Goal: Task Accomplishment & Management: Manage account settings

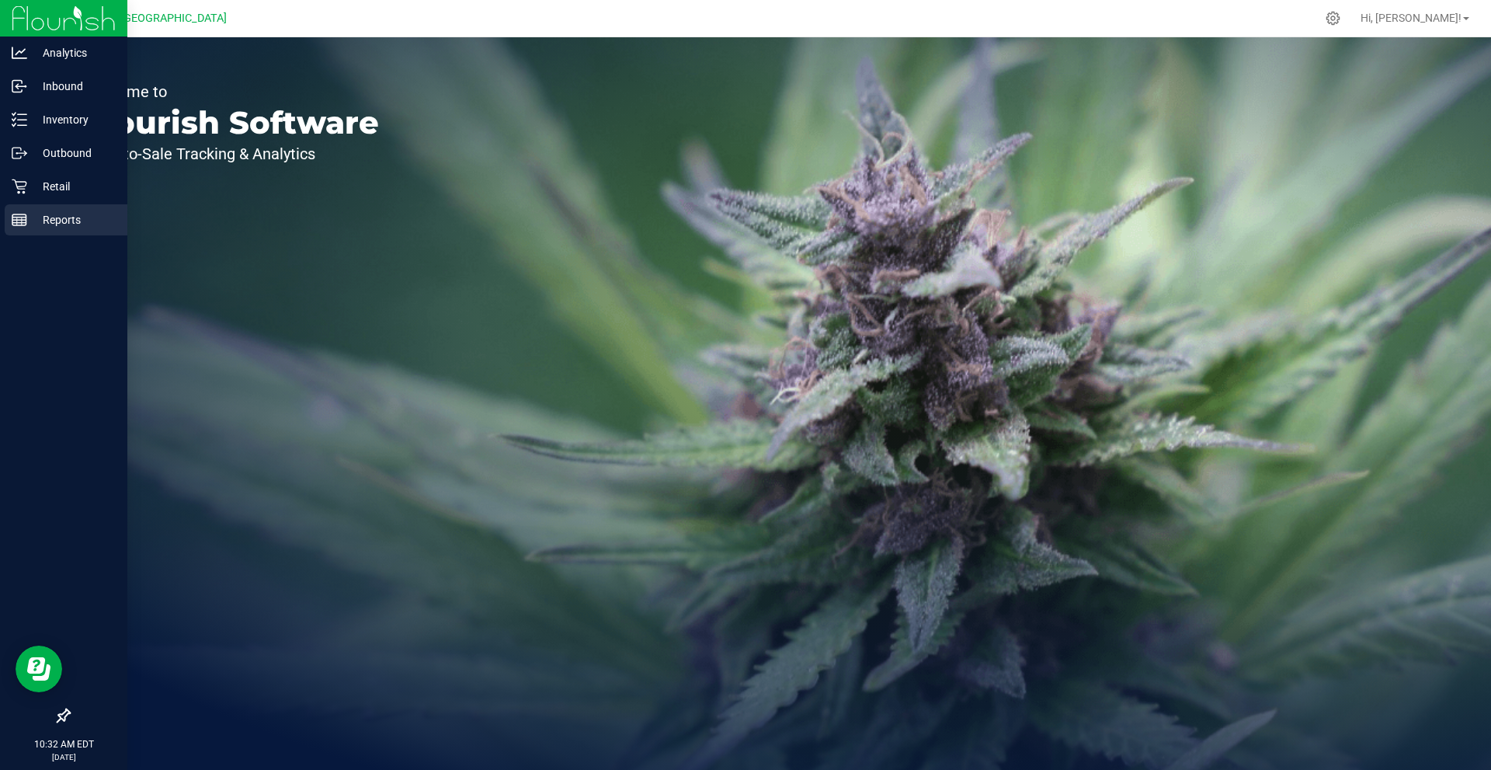
click at [40, 217] on p "Reports" at bounding box center [73, 219] width 93 height 19
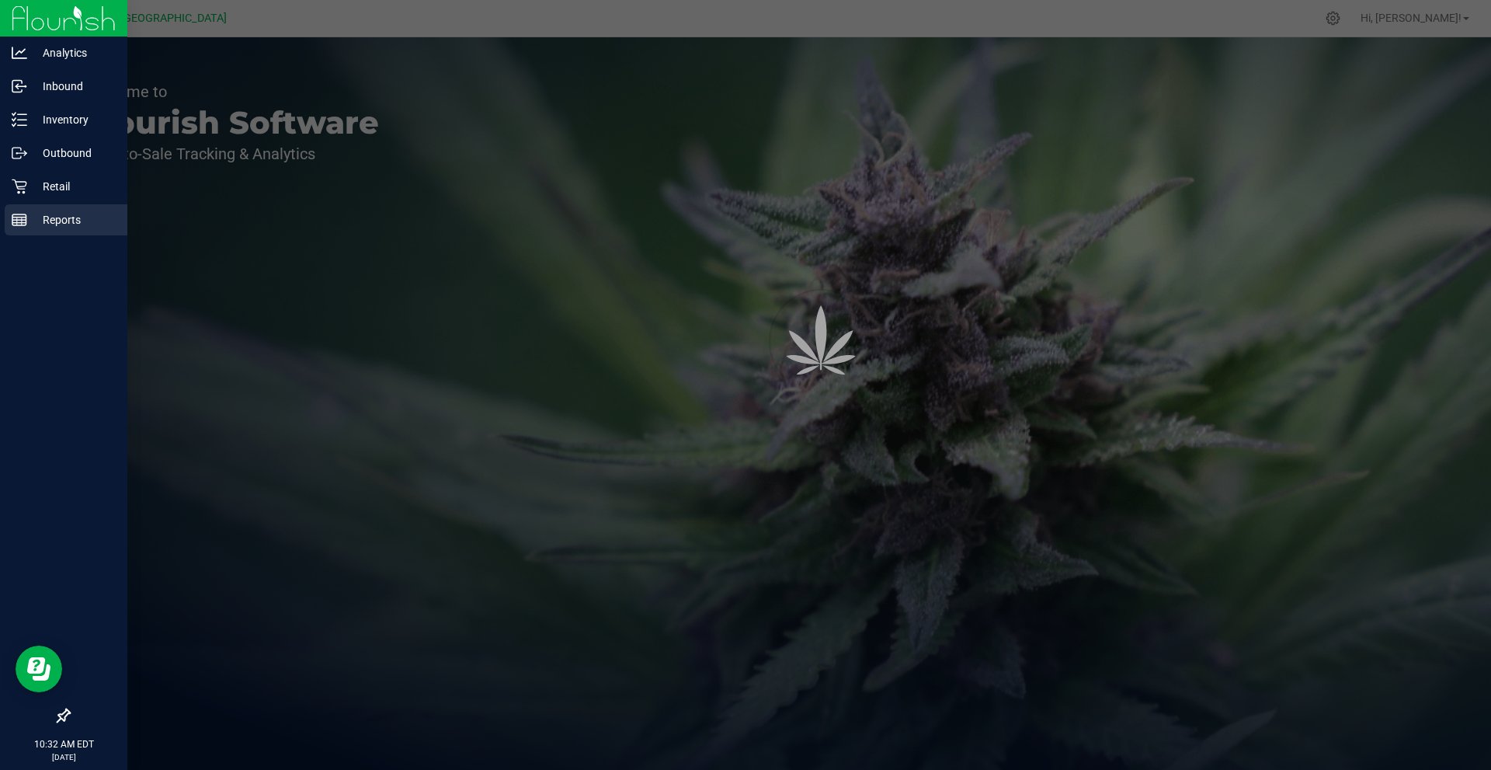
click at [40, 217] on p "Reports" at bounding box center [73, 219] width 93 height 19
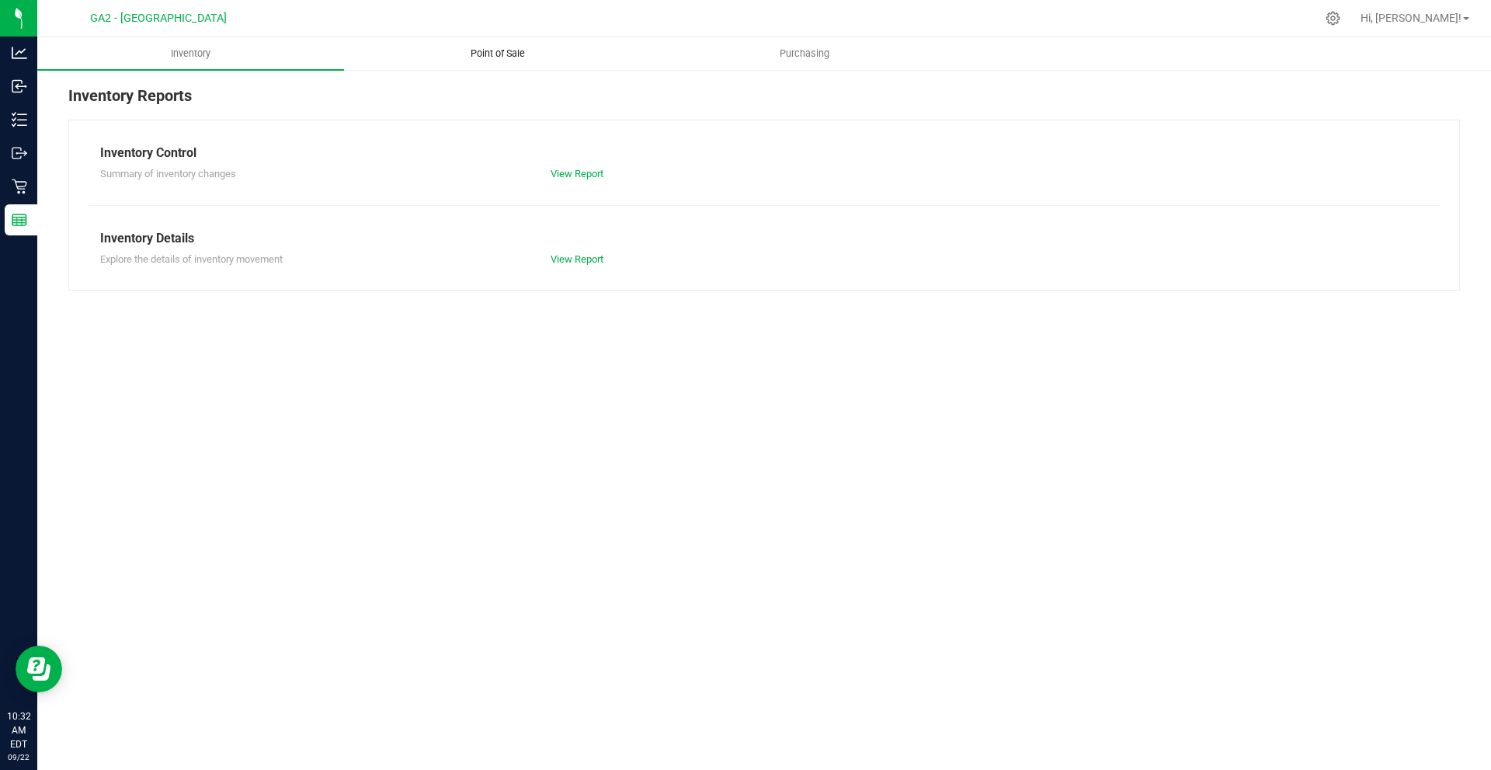
click at [474, 53] on span "Point of Sale" at bounding box center [498, 54] width 96 height 14
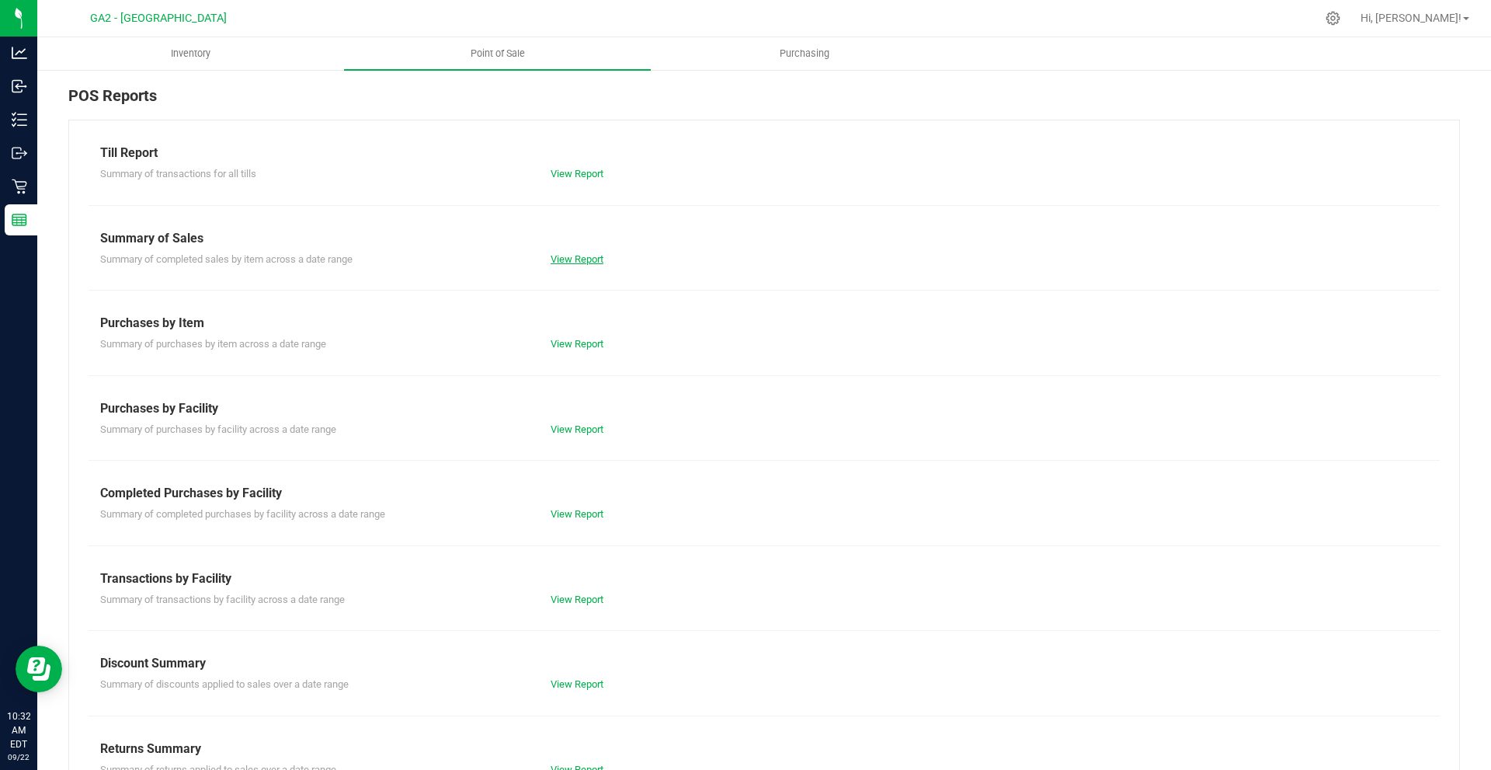
click at [578, 255] on link "View Report" at bounding box center [577, 259] width 53 height 12
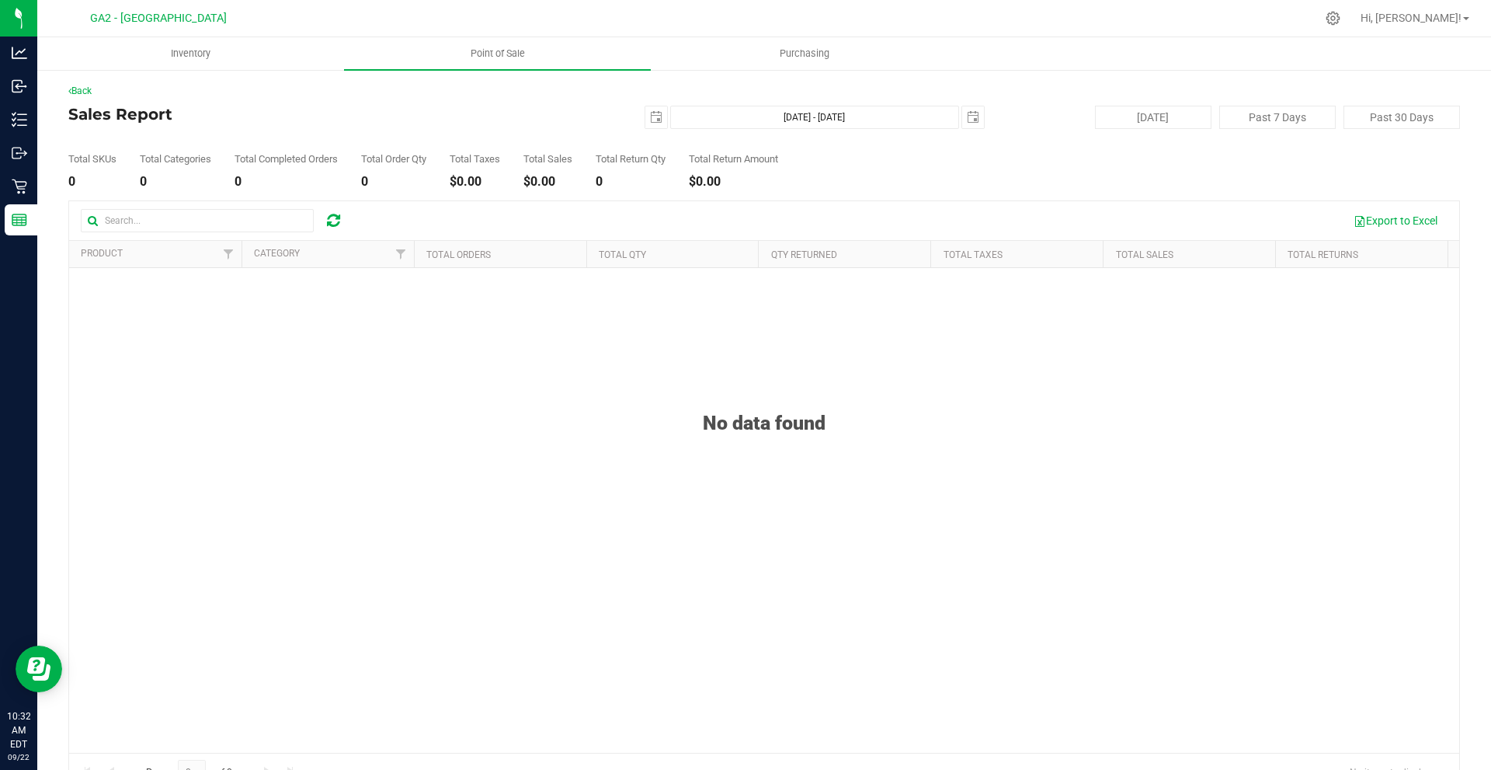
click at [502, 134] on div "Total SKUs 0 Total Categories 0 Total Completed Orders 0 Total Order Qty 0 Tota…" at bounding box center [763, 158] width 1391 height 59
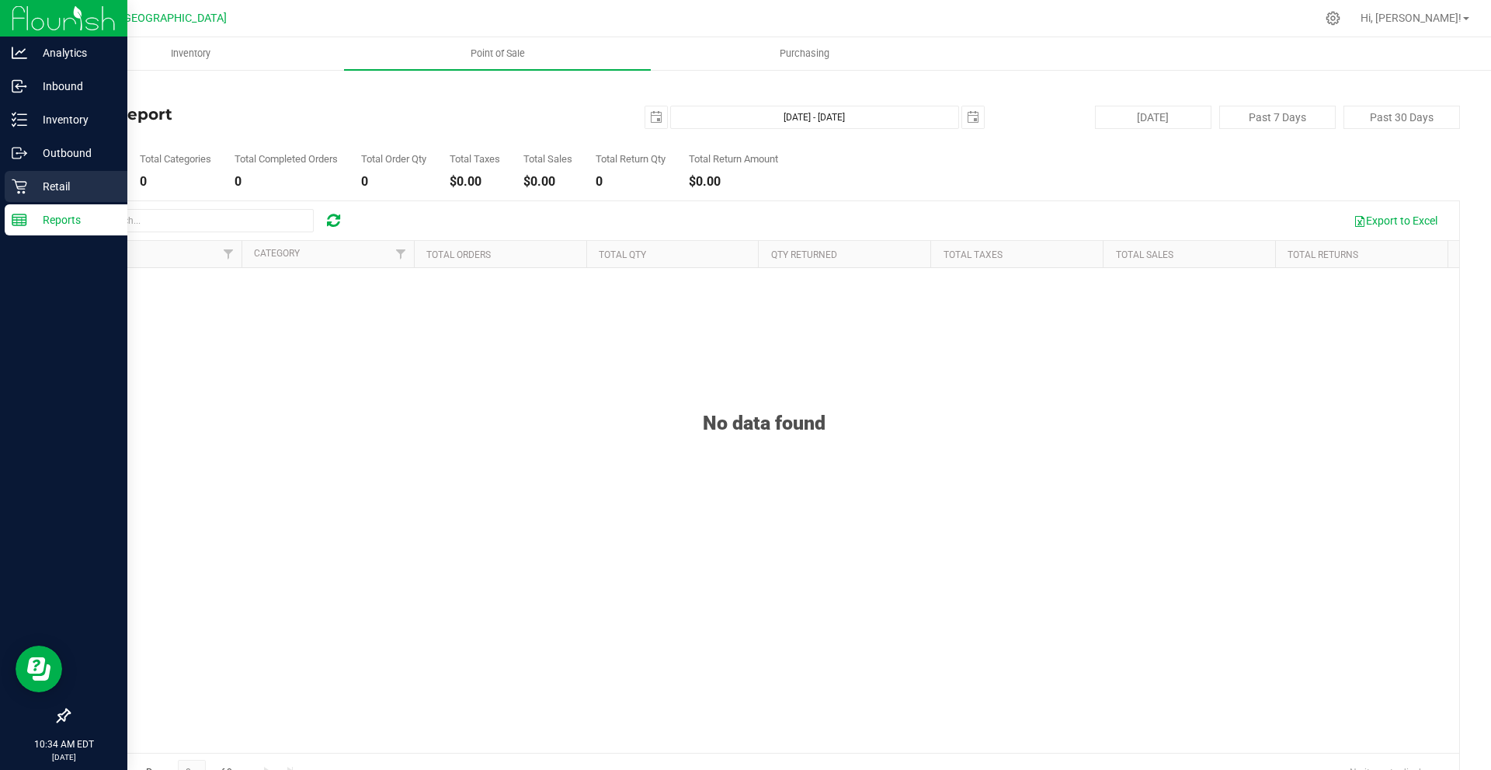
click at [47, 178] on p "Retail" at bounding box center [73, 186] width 93 height 19
click at [63, 177] on p "Retail" at bounding box center [73, 186] width 93 height 19
click at [62, 180] on p "Retail" at bounding box center [73, 186] width 93 height 19
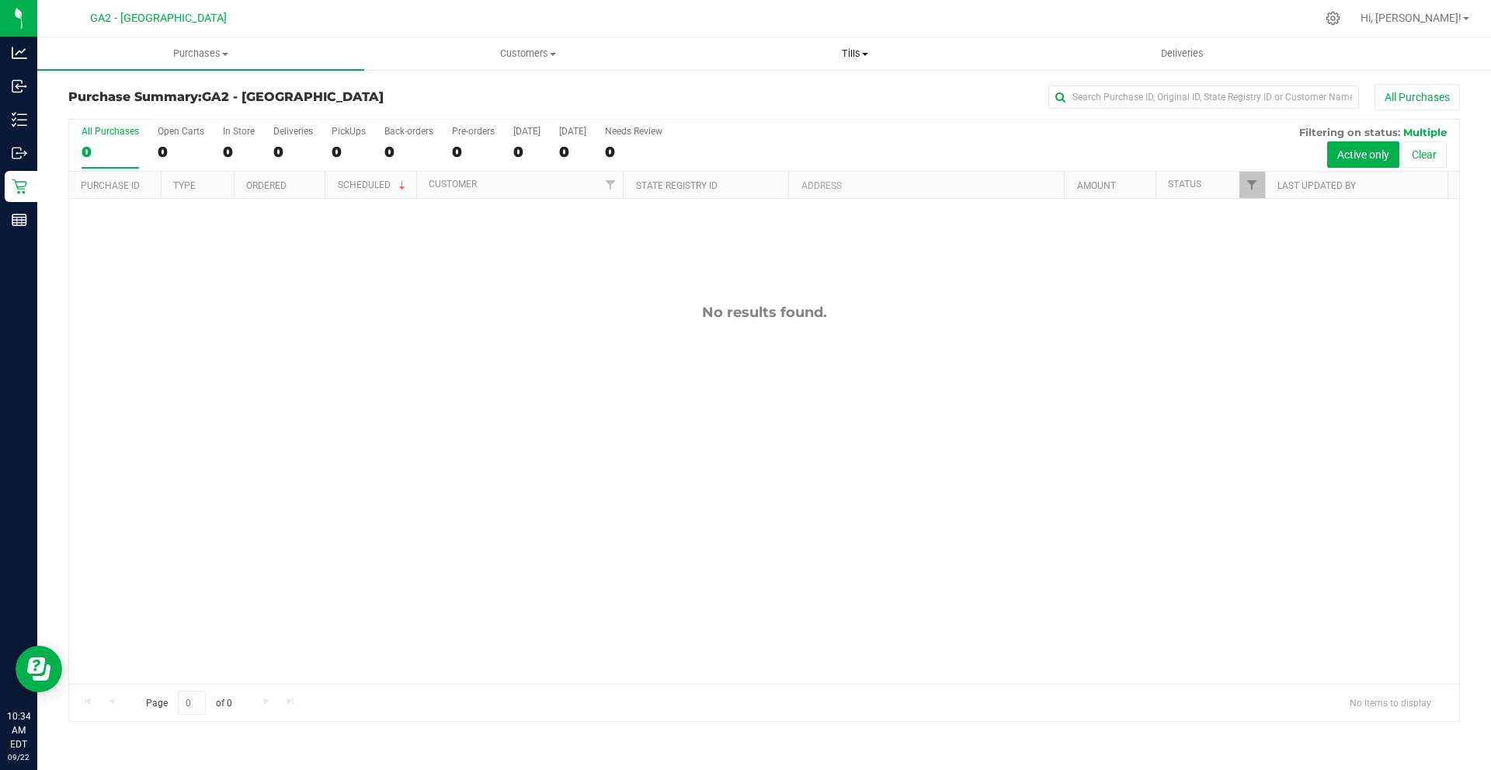
click at [830, 58] on uib-tab-heading "Tills Manage tills Reconcile e-payments" at bounding box center [854, 53] width 325 height 31
click at [839, 92] on li "Manage tills" at bounding box center [854, 94] width 327 height 19
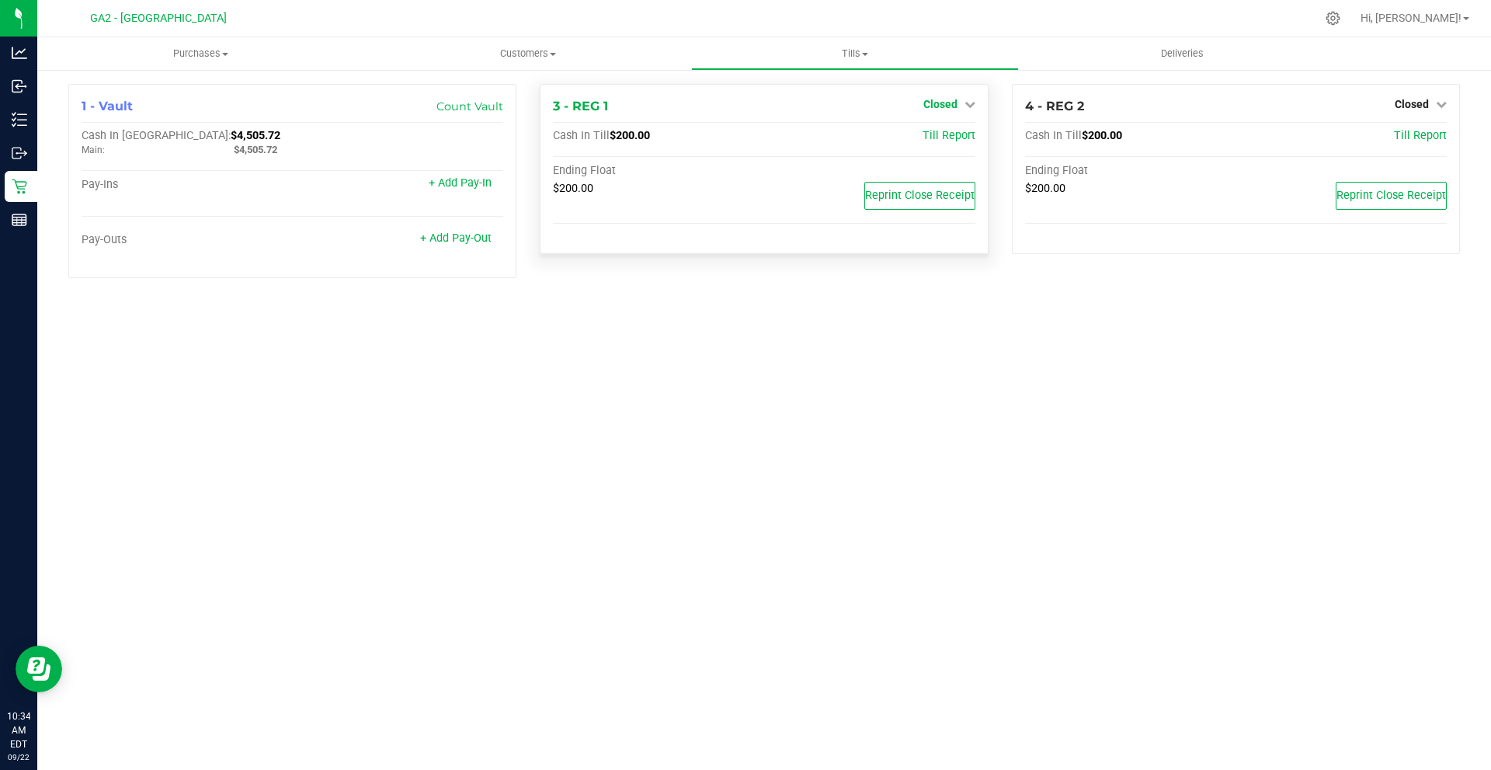
click at [959, 105] on link "Closed" at bounding box center [949, 104] width 52 height 12
click at [947, 129] on div "Open Till" at bounding box center [939, 136] width 115 height 19
click at [949, 134] on link "Open Till" at bounding box center [939, 136] width 41 height 12
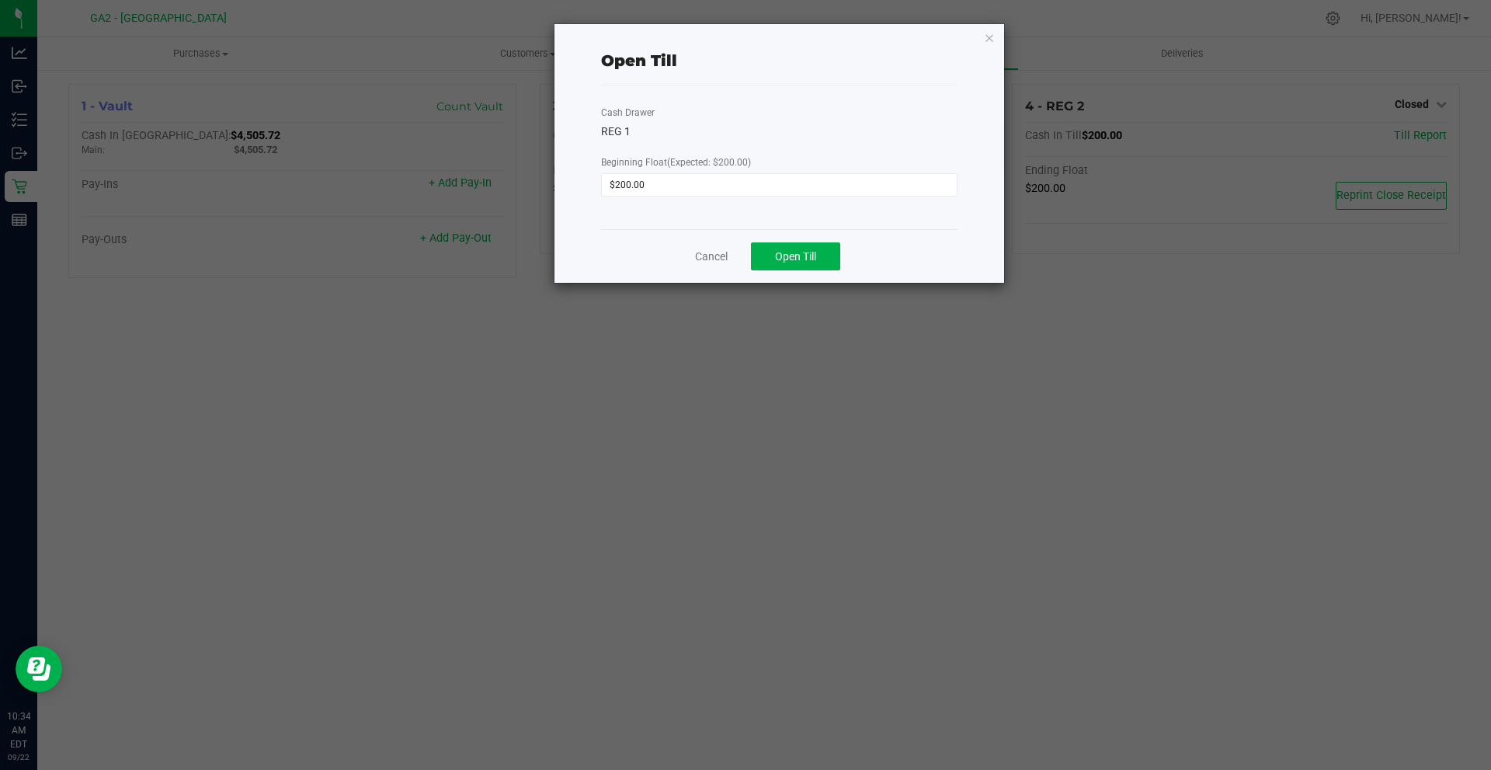
click at [802, 270] on div "Cancel Open Till" at bounding box center [779, 256] width 356 height 54
click at [801, 259] on span "Open Till" at bounding box center [795, 256] width 41 height 12
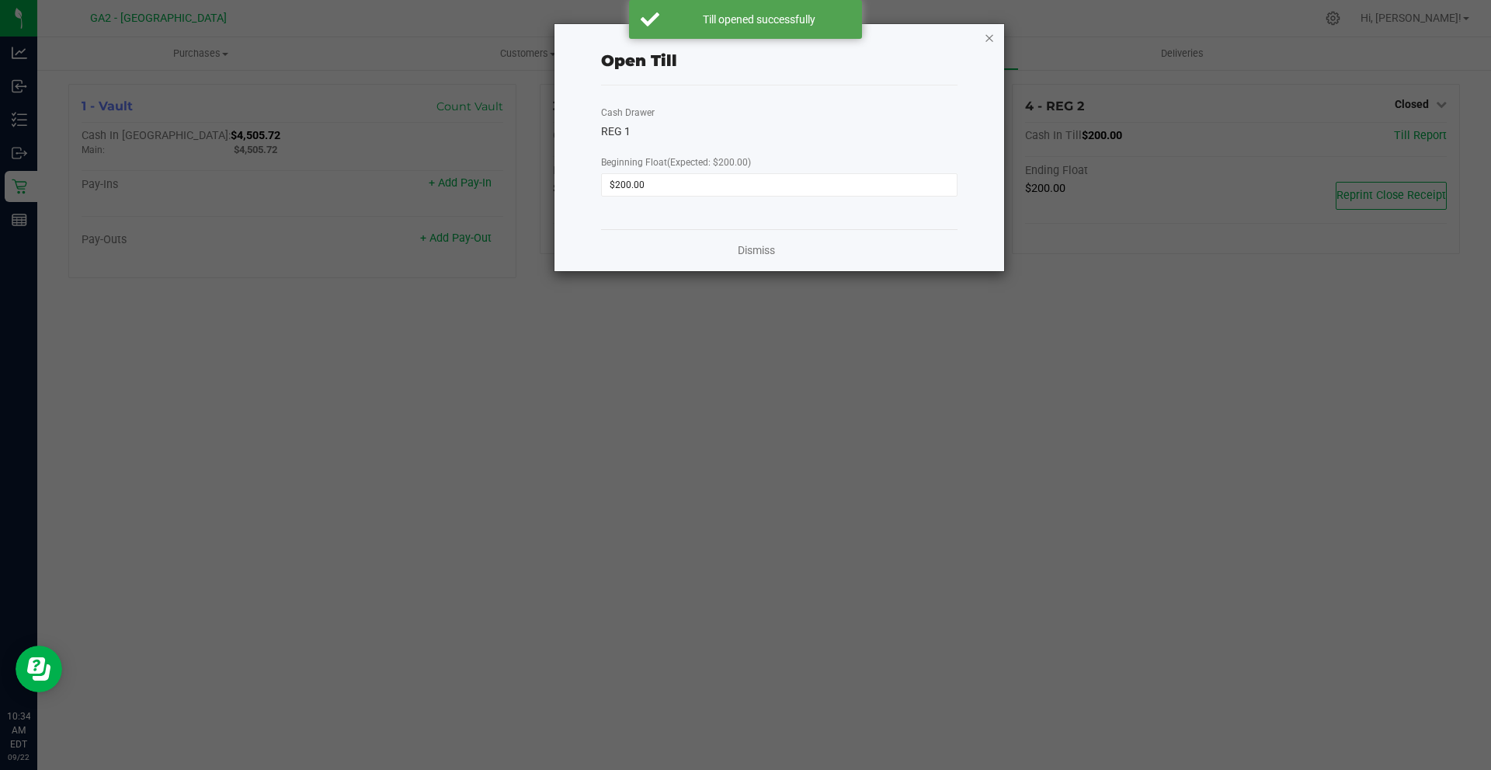
click at [988, 38] on div "Open Till Cash Drawer REG 1 Beginning Float (Expected: $200.00) $200.00 Dismiss" at bounding box center [779, 147] width 450 height 247
click at [988, 38] on icon "button" at bounding box center [989, 37] width 11 height 19
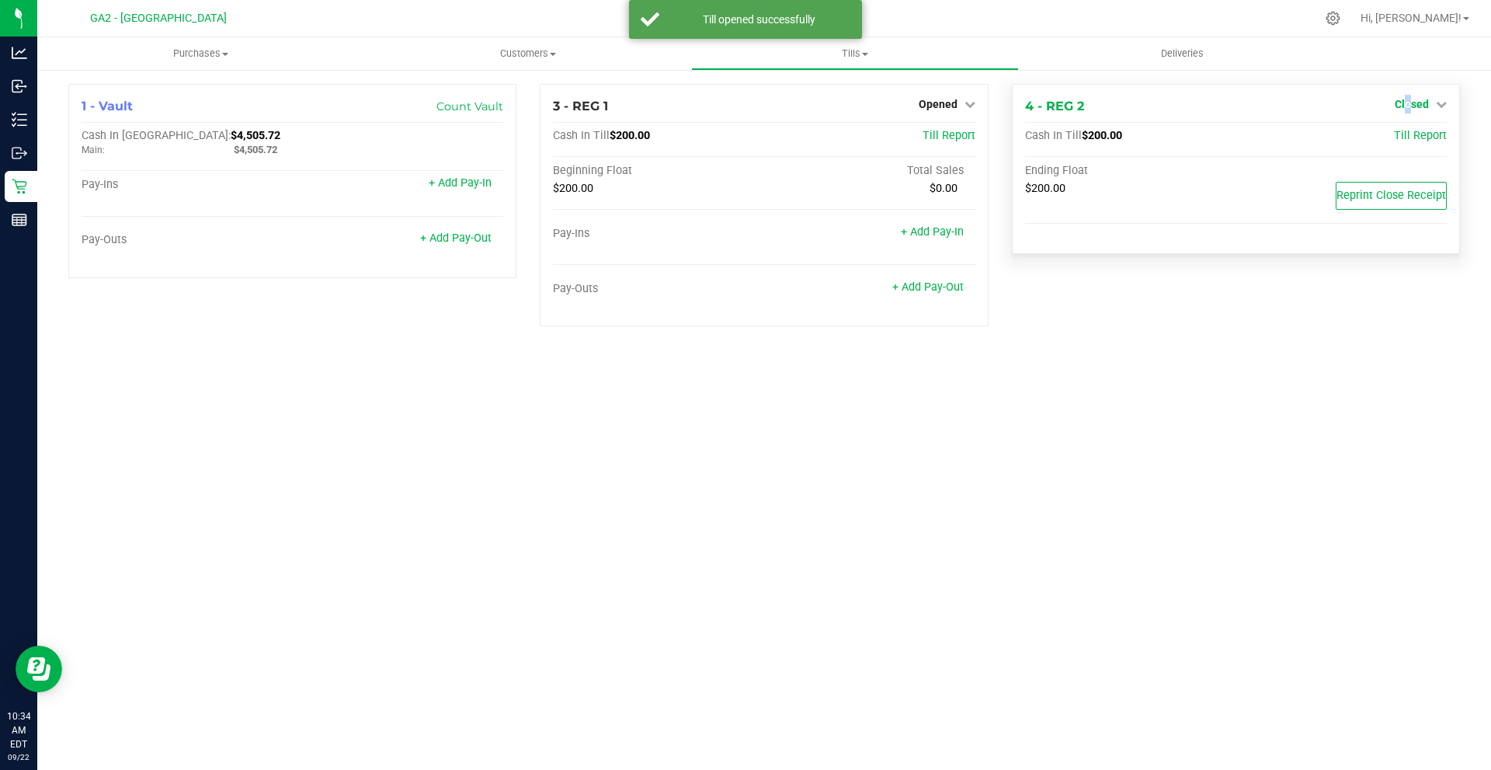
click at [1409, 100] on span "Closed" at bounding box center [1412, 104] width 34 height 12
click at [1410, 137] on link "Open Till" at bounding box center [1411, 136] width 41 height 12
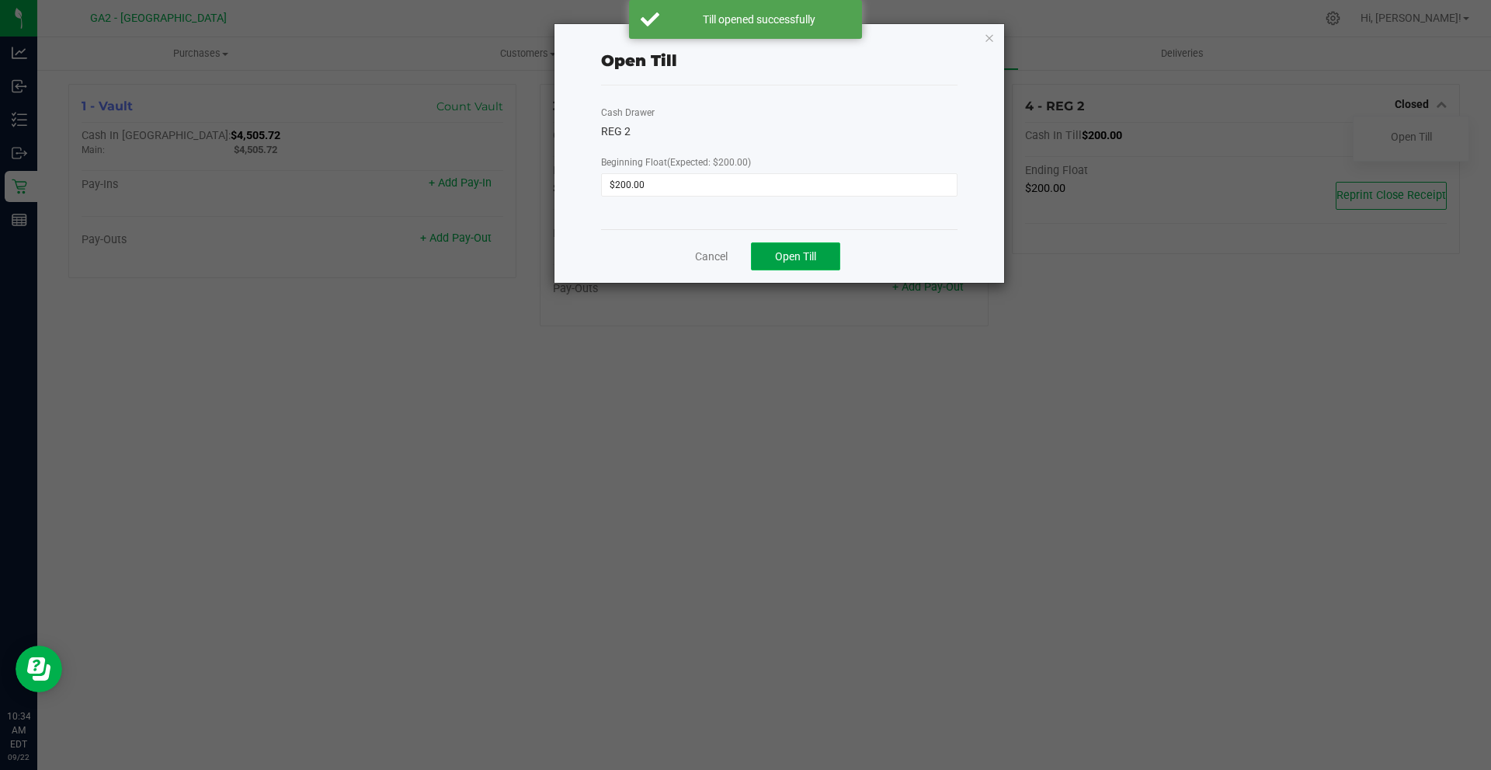
click at [813, 248] on button "Open Till" at bounding box center [795, 256] width 89 height 28
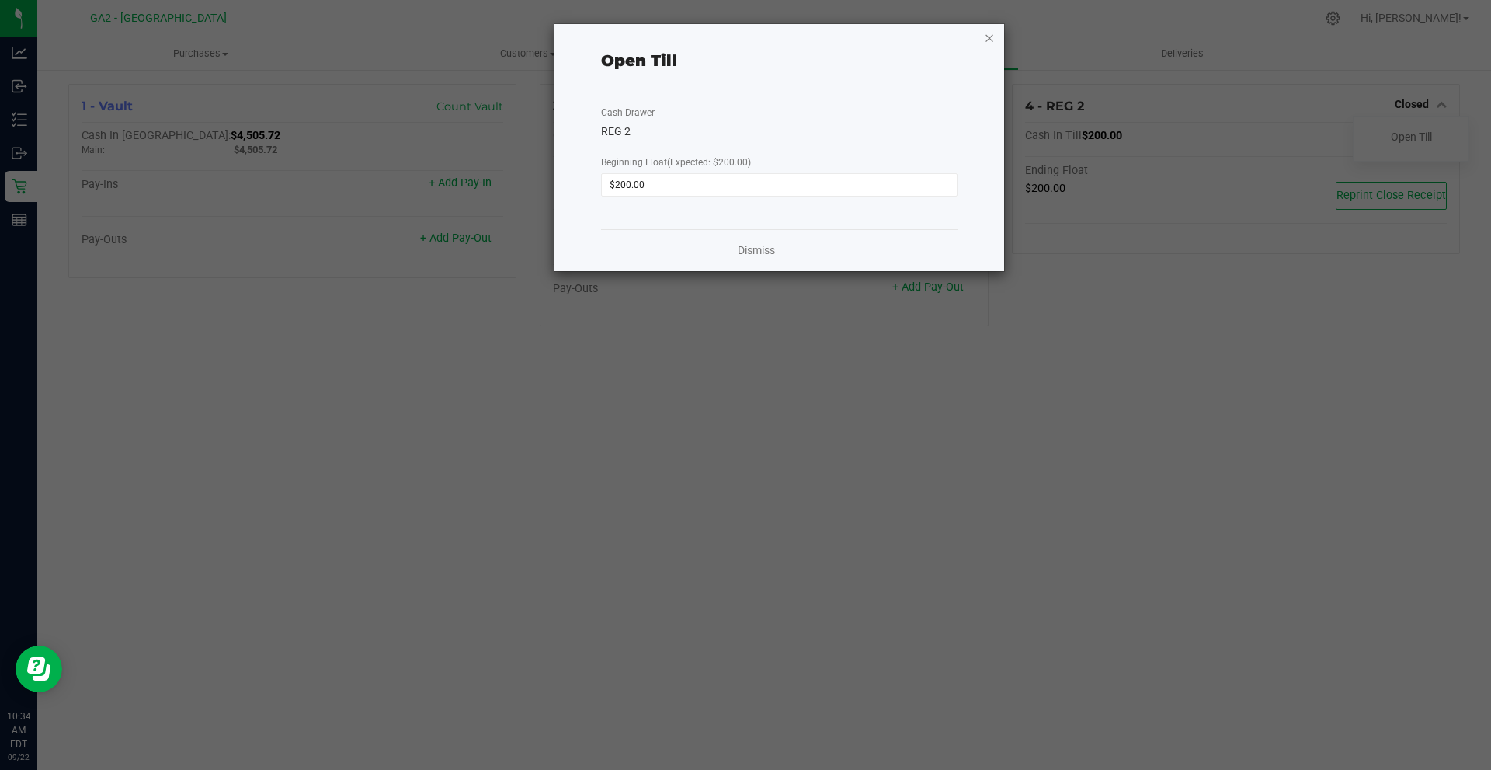
click at [990, 28] on icon "button" at bounding box center [989, 37] width 11 height 19
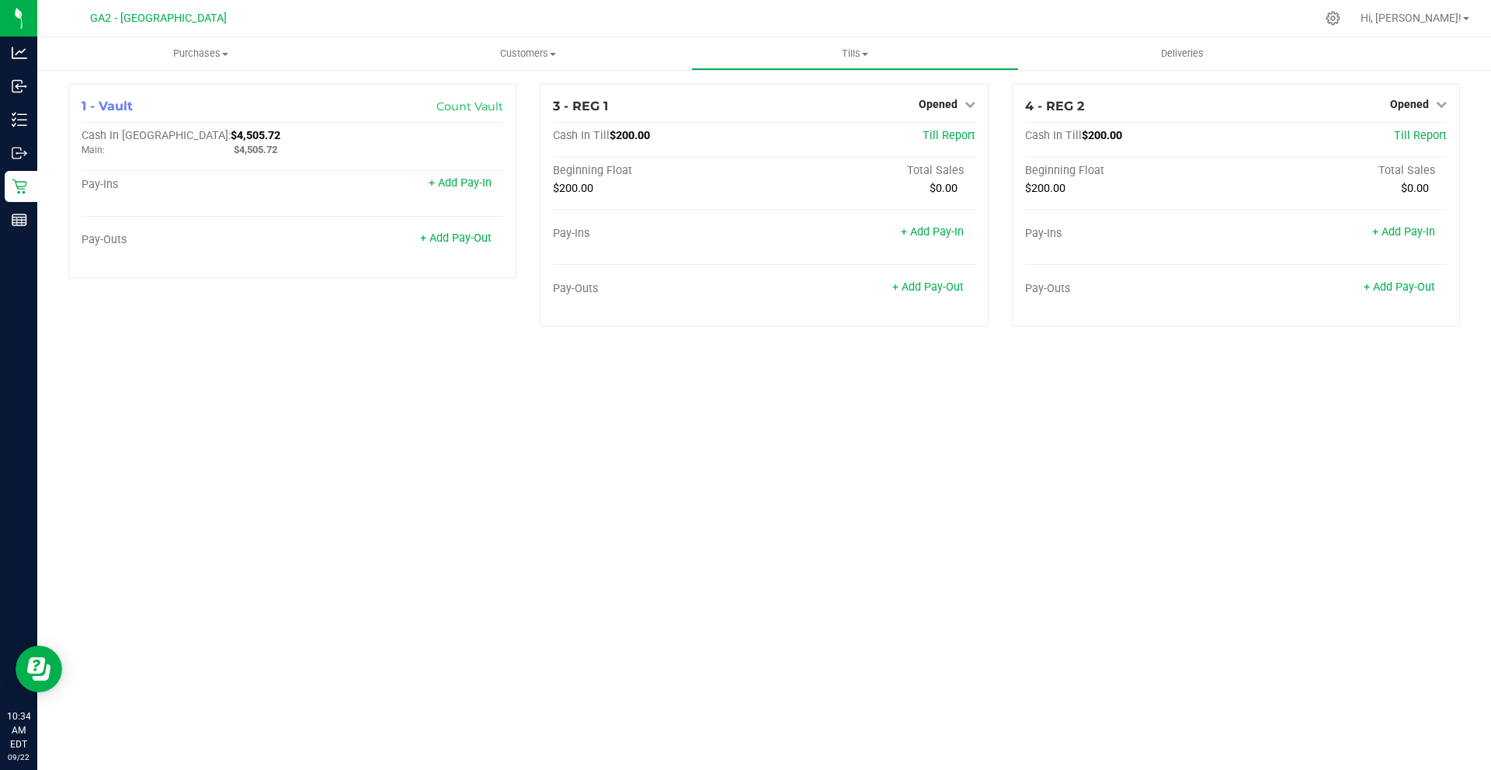
click at [588, 503] on div "Purchases Summary of purchases Fulfillment All purchases Customers All customer…" at bounding box center [764, 403] width 1454 height 732
